Goal: Task Accomplishment & Management: Manage account settings

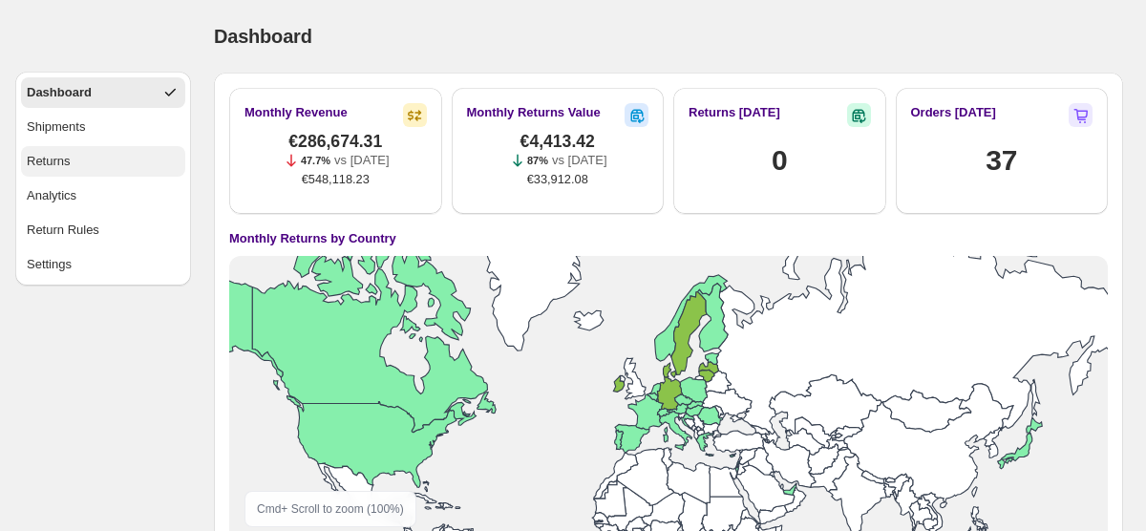
click at [53, 168] on div "Returns" at bounding box center [49, 161] width 44 height 19
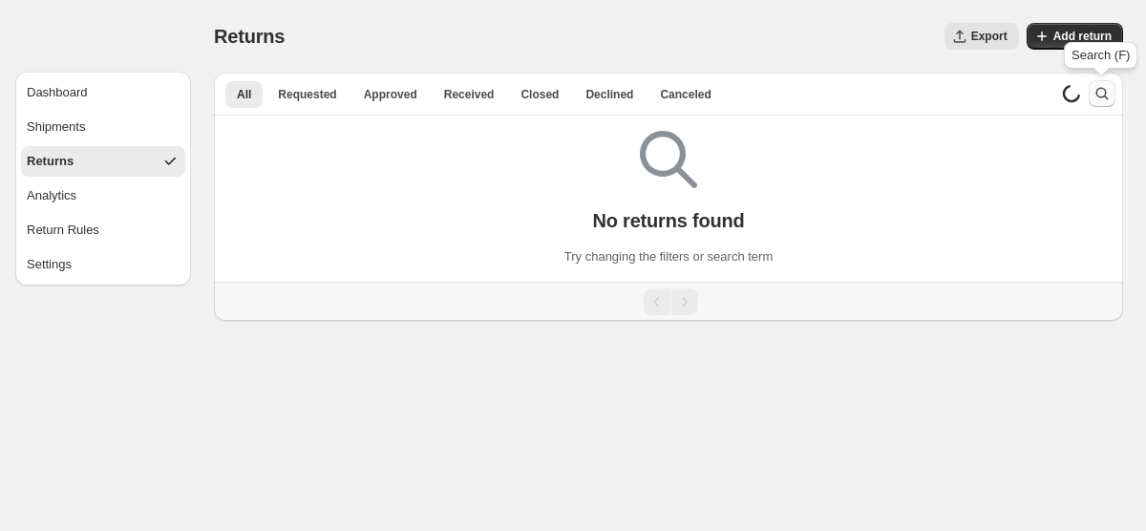
click at [1101, 93] on icon "Search and filter results" at bounding box center [1101, 93] width 19 height 19
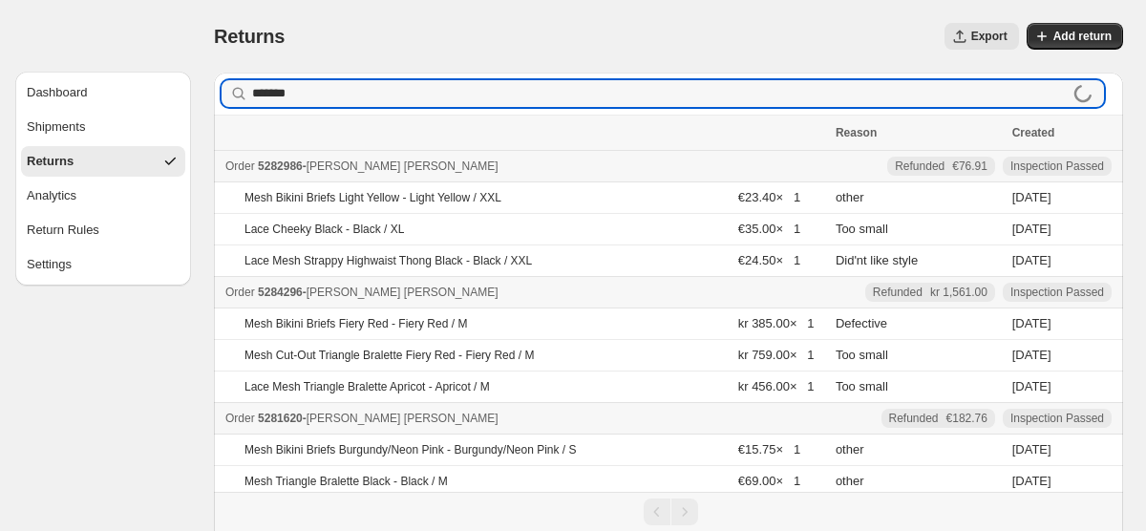
type input "*******"
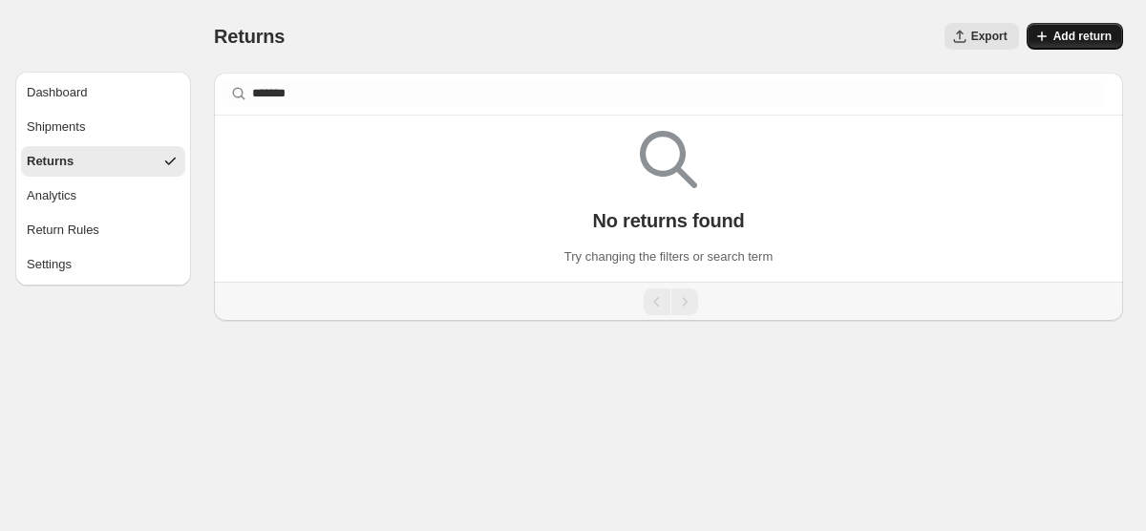
click at [1065, 32] on span "Add return" at bounding box center [1082, 36] width 58 height 15
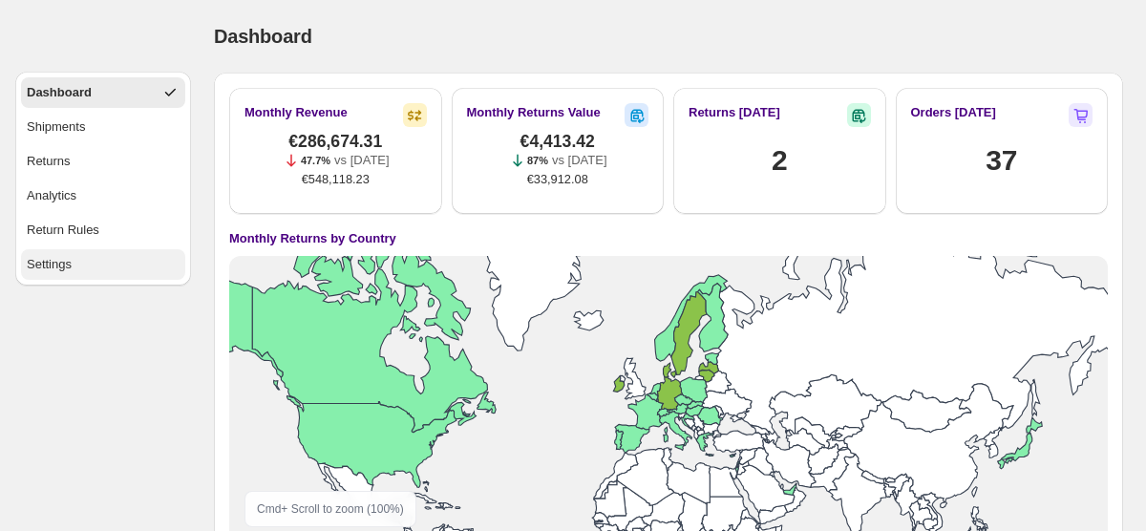
click at [61, 266] on div "Settings" at bounding box center [49, 264] width 45 height 19
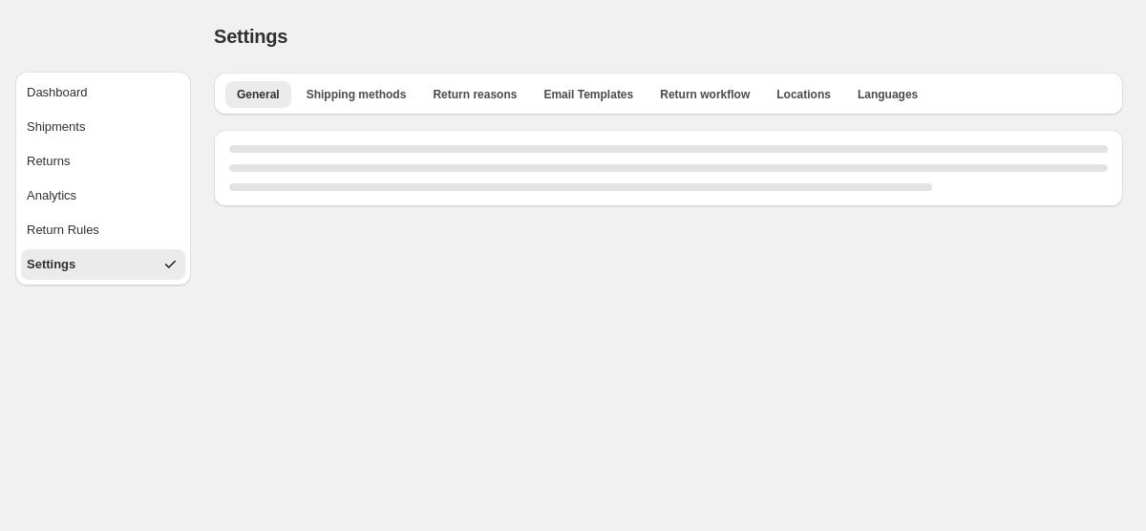
select select "**"
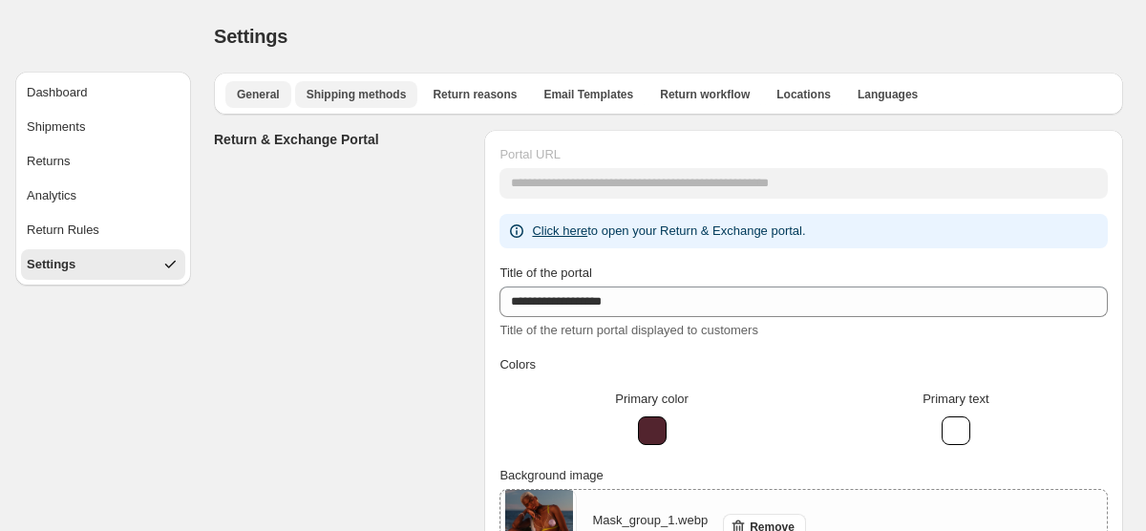
click at [347, 100] on span "Shipping methods" at bounding box center [356, 94] width 100 height 15
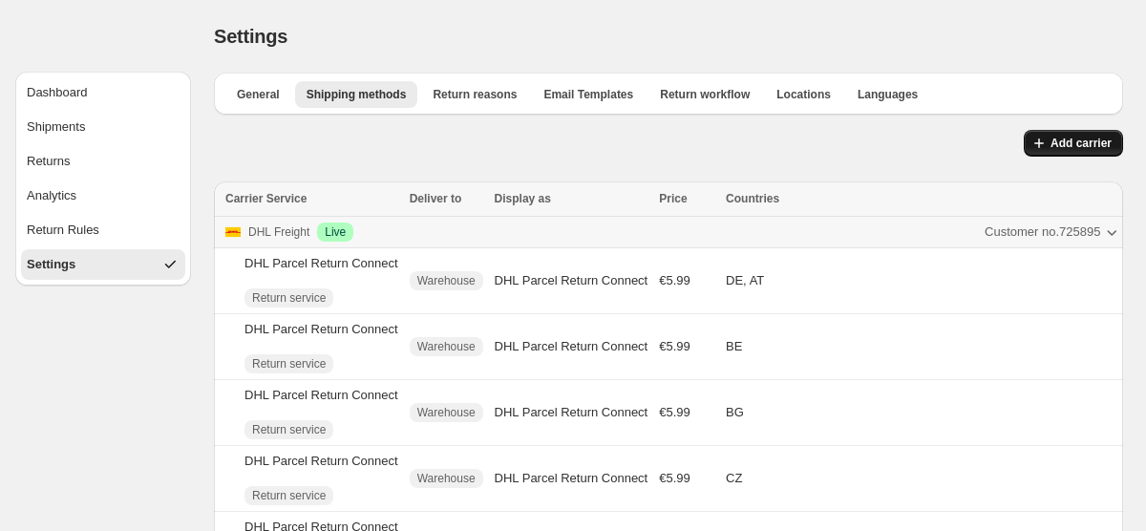
click at [1080, 153] on button "Add carrier" at bounding box center [1072, 143] width 99 height 27
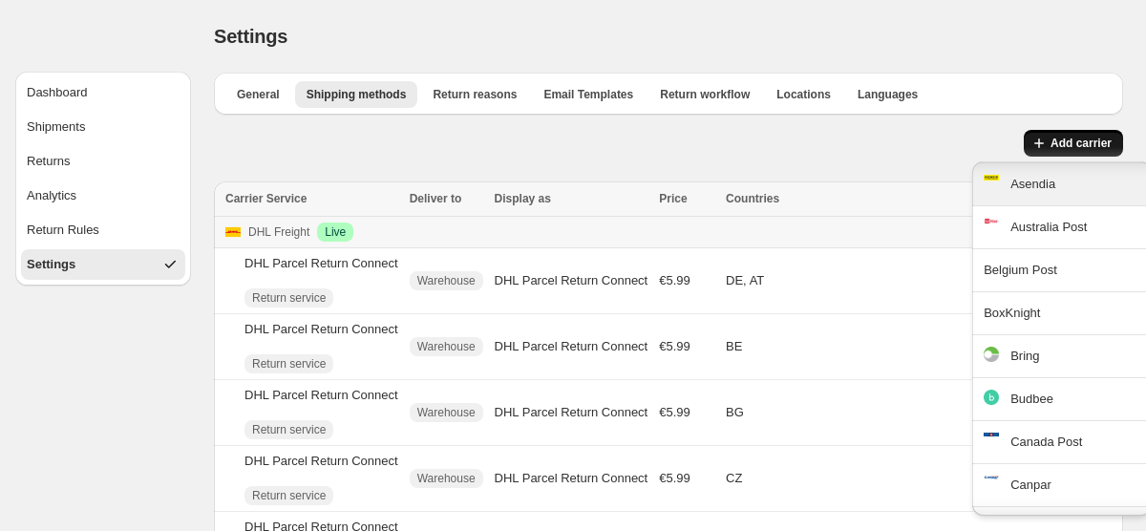
scroll to position [169, 0]
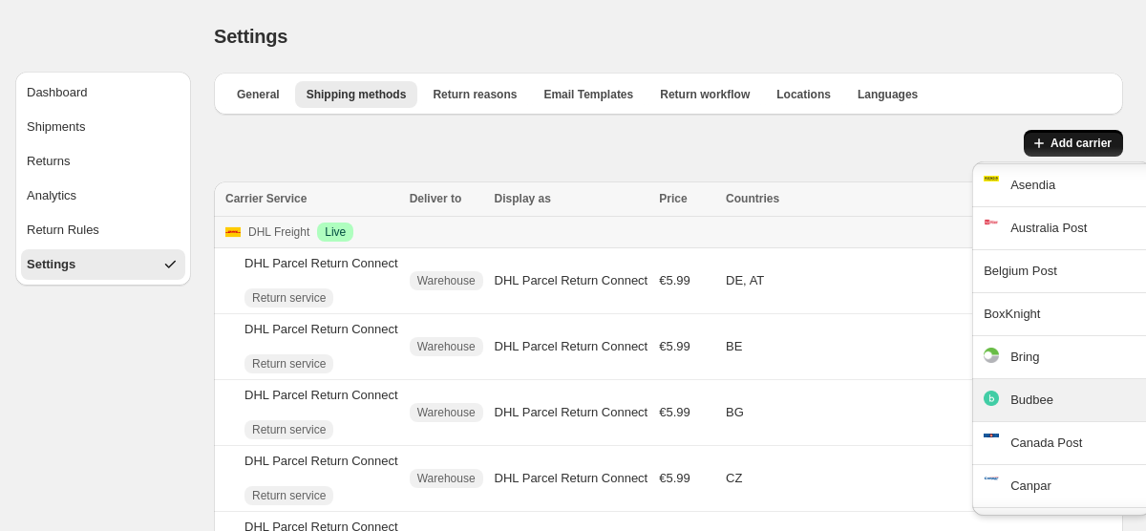
click at [1017, 408] on div "Budbee" at bounding box center [1074, 399] width 129 height 19
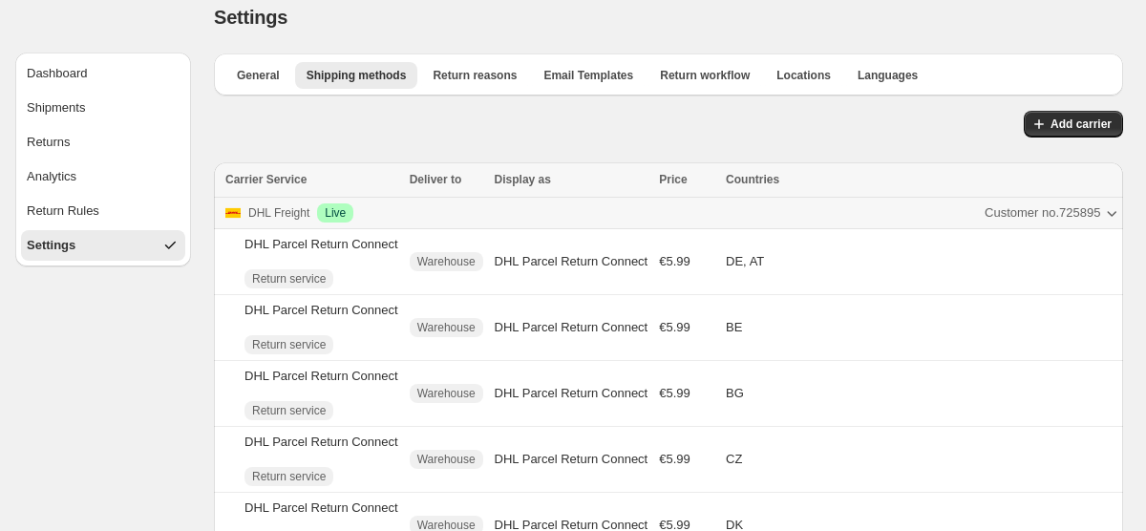
scroll to position [0, 0]
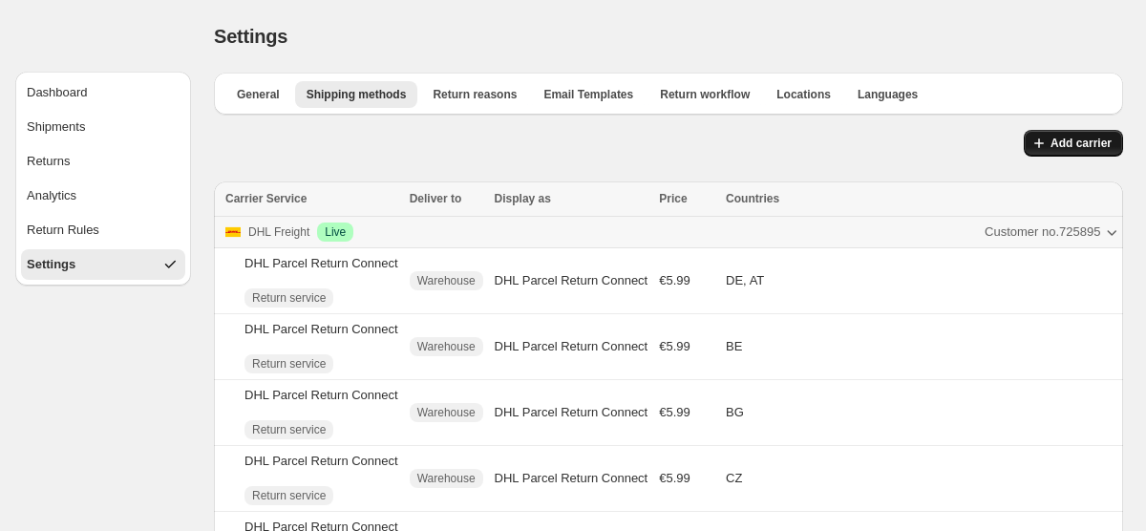
click at [1063, 144] on span "Add carrier" at bounding box center [1080, 143] width 61 height 15
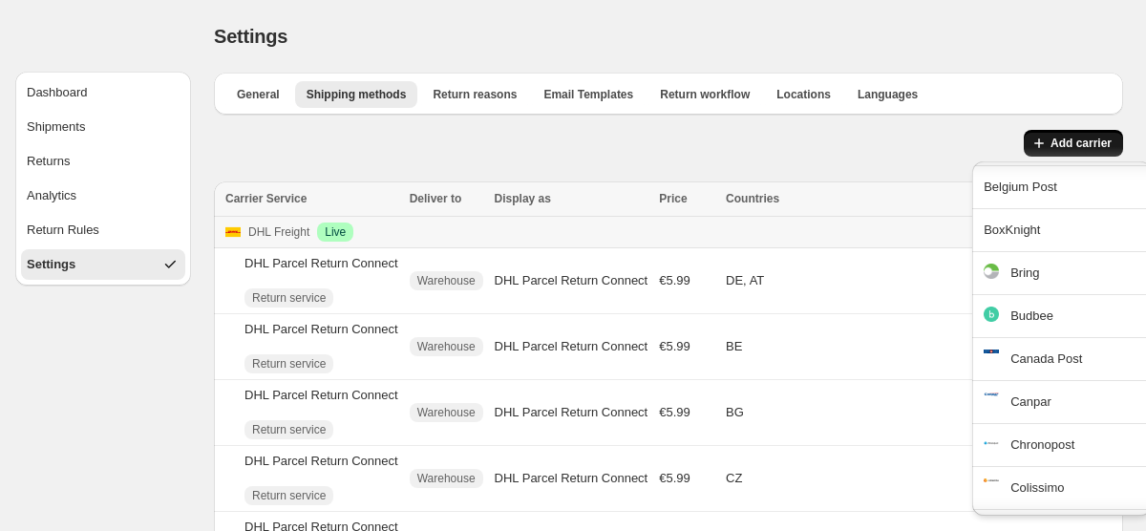
scroll to position [259, 0]
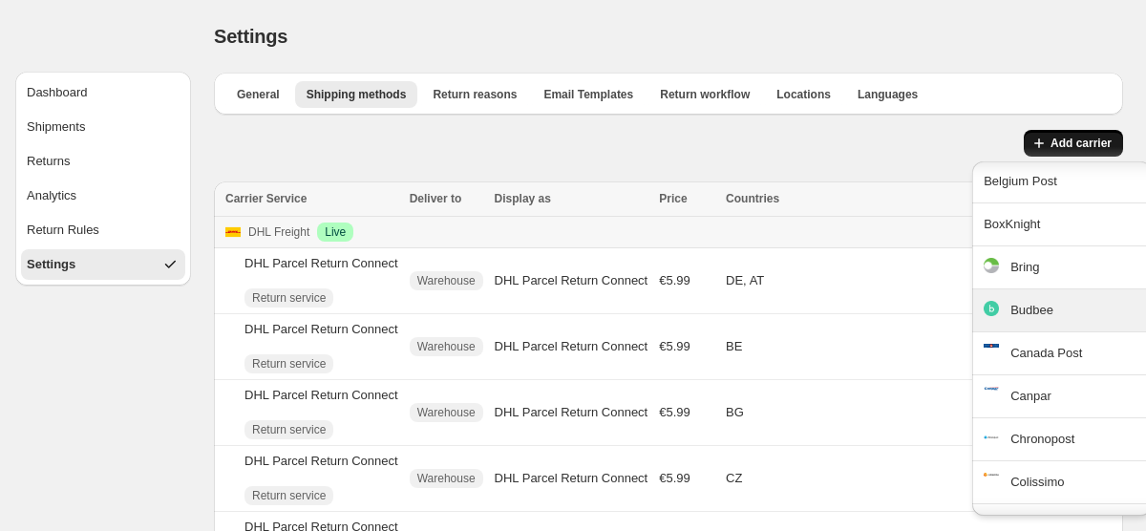
click at [1056, 310] on div "Budbee" at bounding box center [1074, 310] width 129 height 19
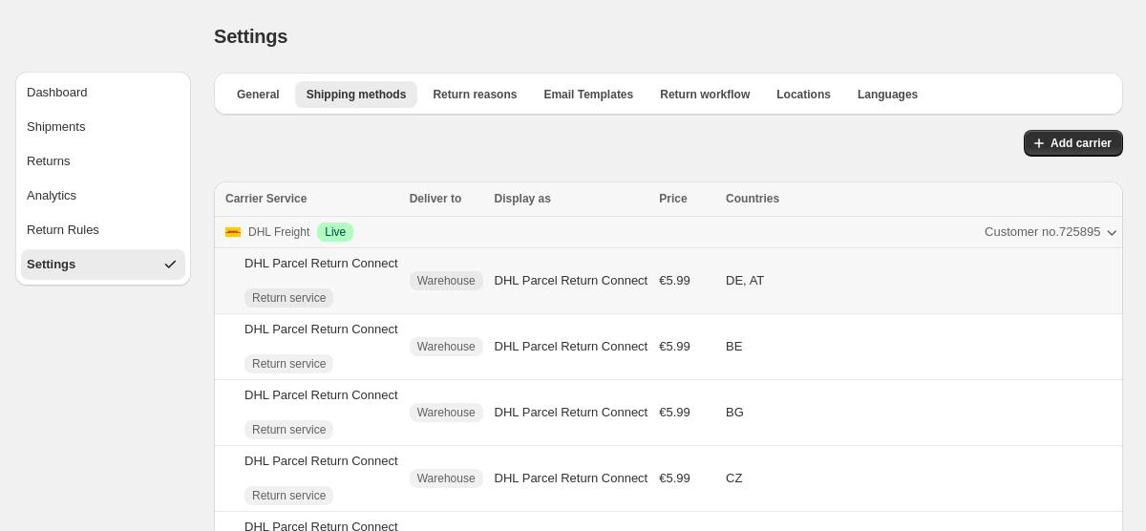
click at [300, 267] on div "DHL Parcel Return Connect" at bounding box center [321, 263] width 154 height 19
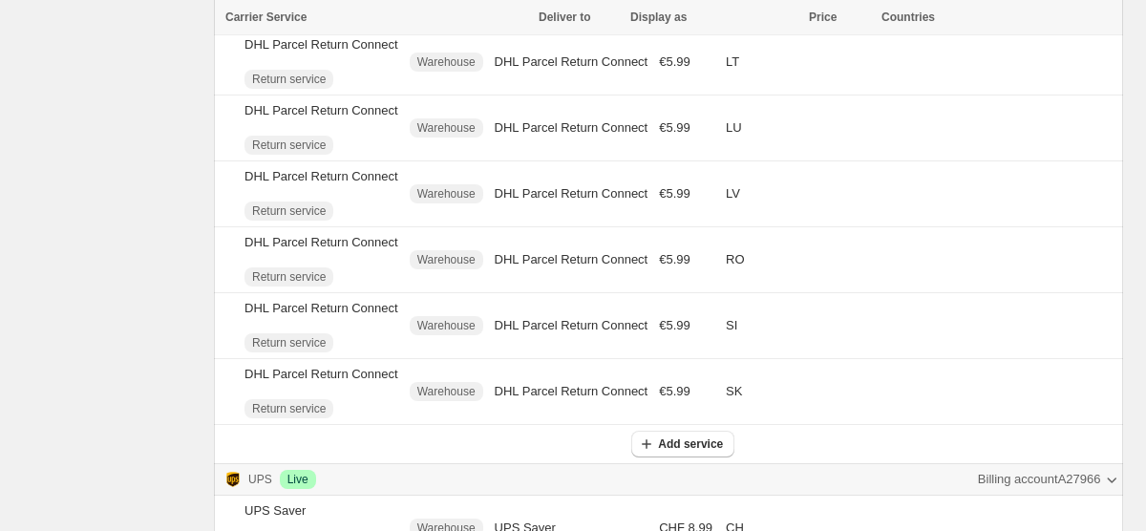
scroll to position [1081, 0]
